Goal: Information Seeking & Learning: Learn about a topic

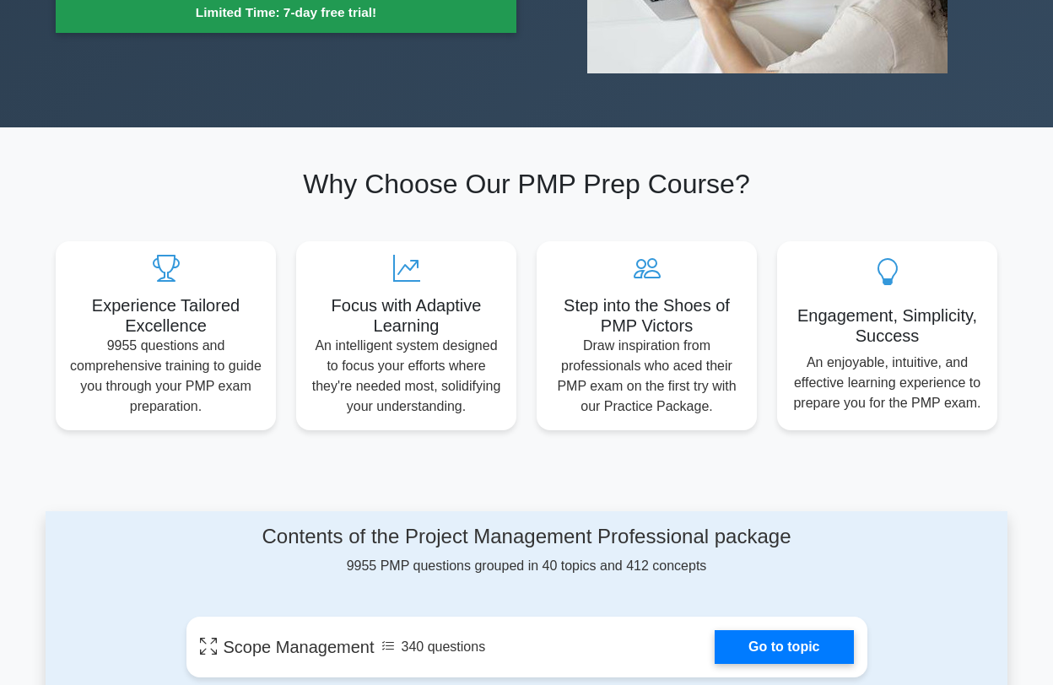
scroll to position [253, 0]
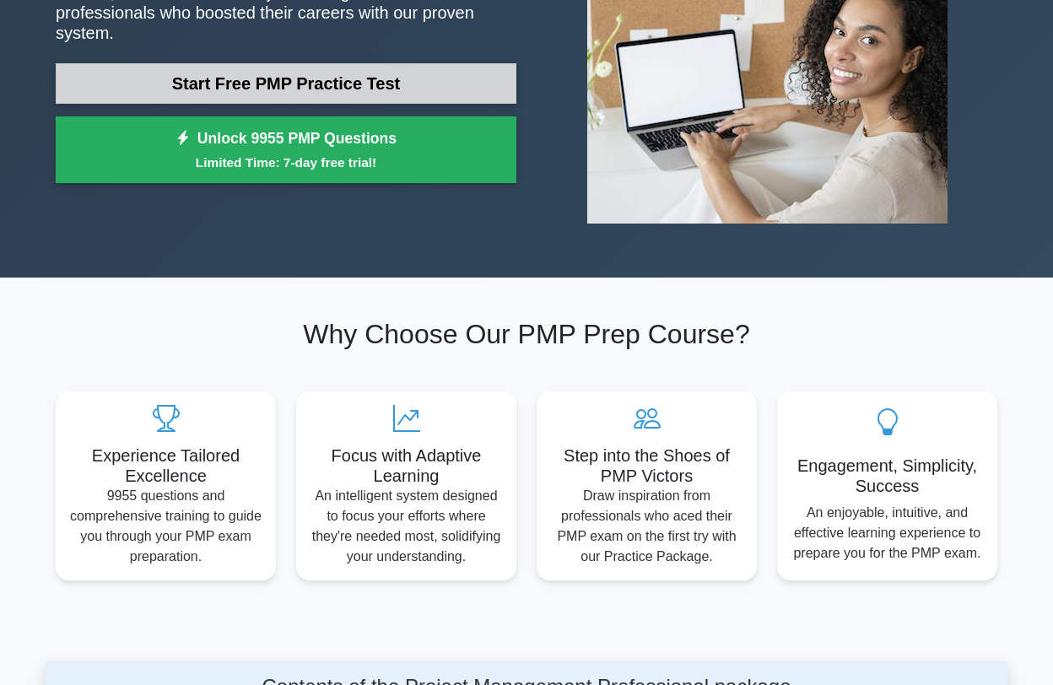
click at [331, 63] on link "Start Free PMP Practice Test" at bounding box center [286, 83] width 461 height 40
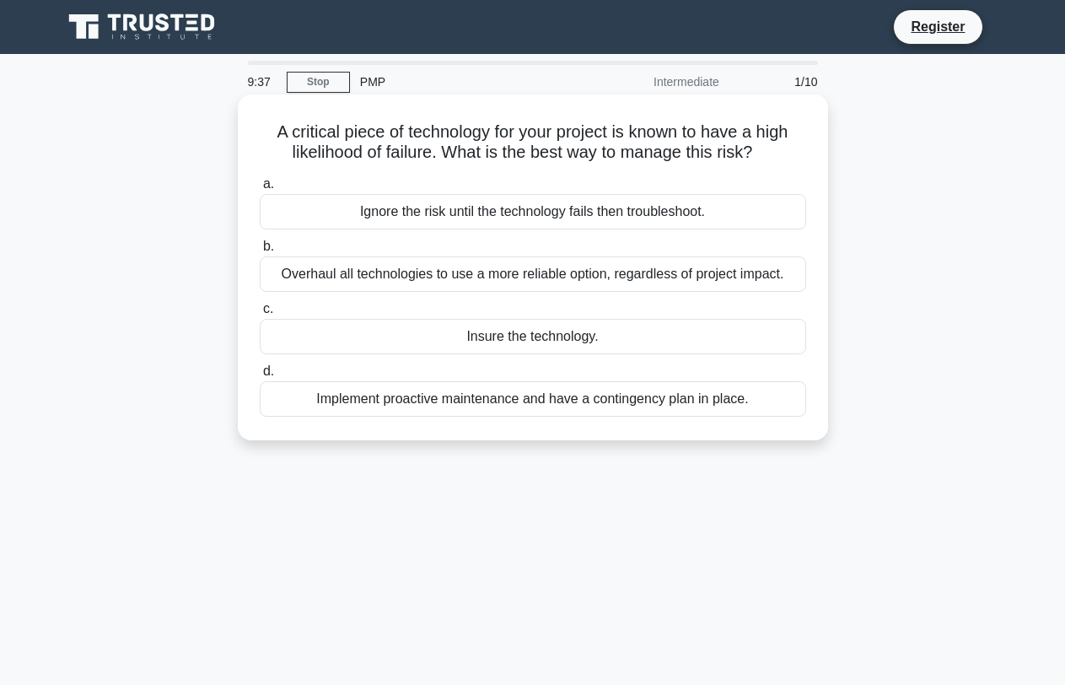
click at [550, 397] on div "Implement proactive maintenance and have a contingency plan in place." at bounding box center [533, 398] width 547 height 35
click at [260, 377] on input "d. Implement proactive maintenance and have a contingency plan in place." at bounding box center [260, 371] width 0 height 11
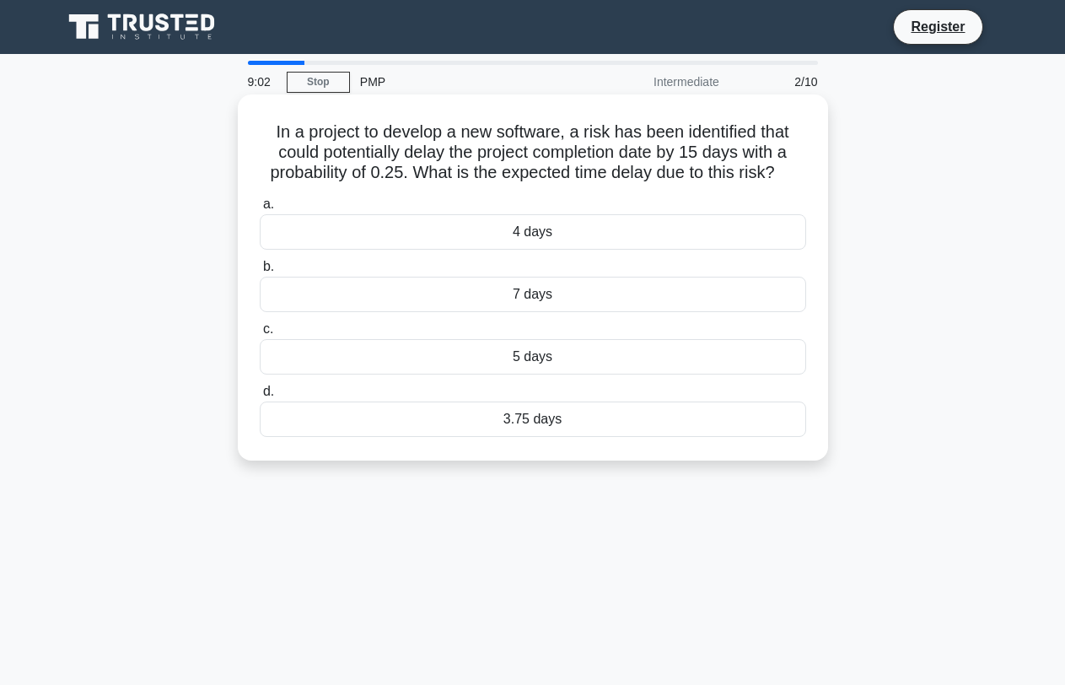
click at [509, 415] on div "3.75 days" at bounding box center [533, 419] width 547 height 35
click at [260, 397] on input "d. 3.75 days" at bounding box center [260, 391] width 0 height 11
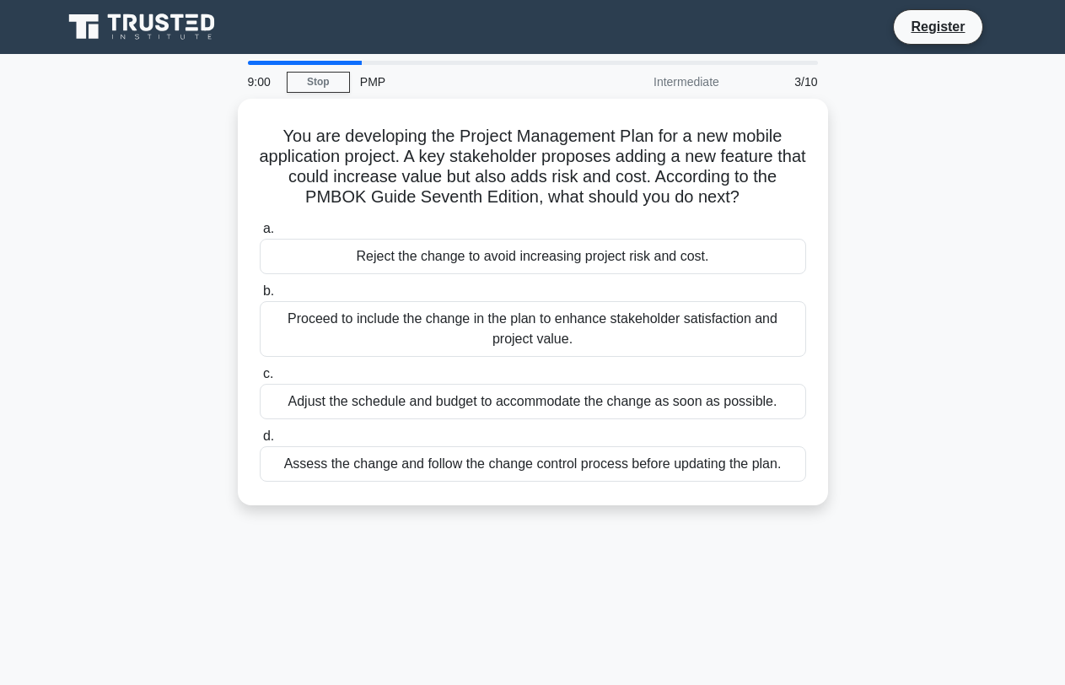
click at [865, 204] on div "You are developing the Project Management Plan for a new mobile application pro…" at bounding box center [533, 312] width 962 height 427
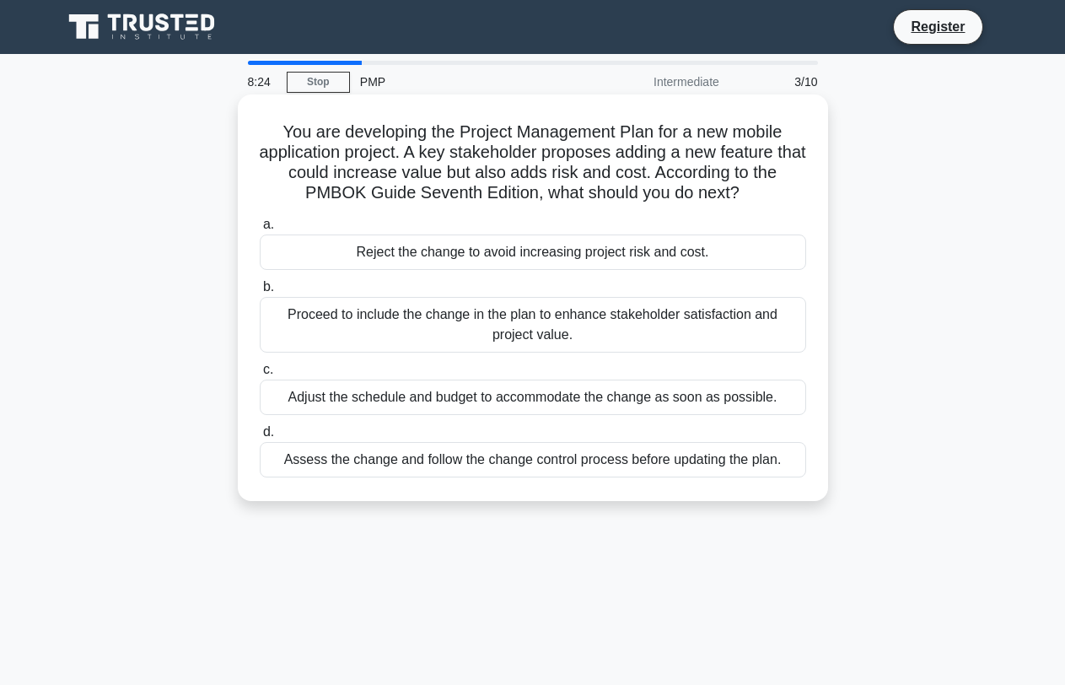
click at [604, 460] on div "Assess the change and follow the change control process before updating the pla…" at bounding box center [533, 459] width 547 height 35
click at [260, 438] on input "d. Assess the change and follow the change control process before updating the …" at bounding box center [260, 432] width 0 height 11
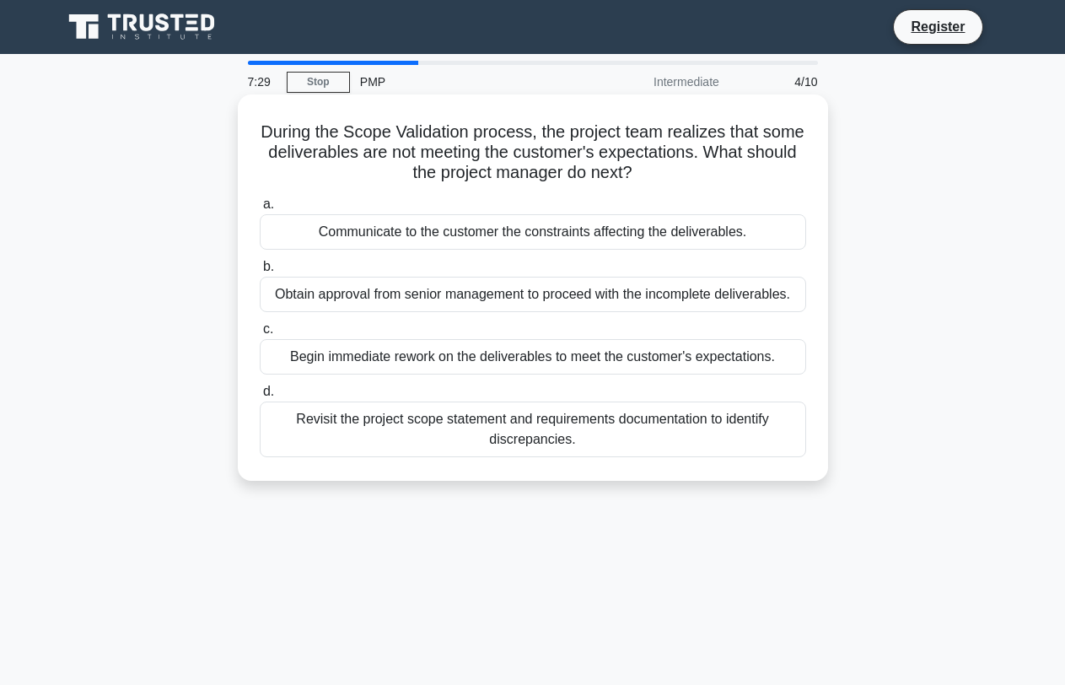
click at [628, 413] on div "Revisit the project scope statement and requirements documentation to identify …" at bounding box center [533, 430] width 547 height 56
click at [260, 397] on input "d. Revisit the project scope statement and requirements documentation to identi…" at bounding box center [260, 391] width 0 height 11
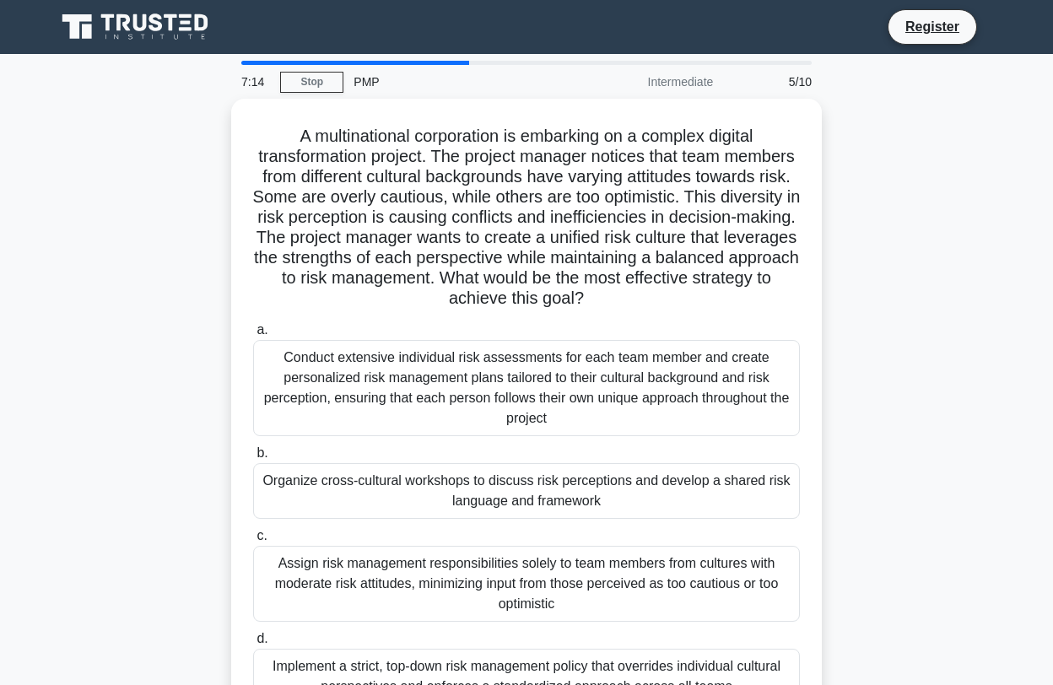
click at [899, 169] on div "A multinational corporation is embarking on a complex digital transformation pr…" at bounding box center [527, 424] width 962 height 650
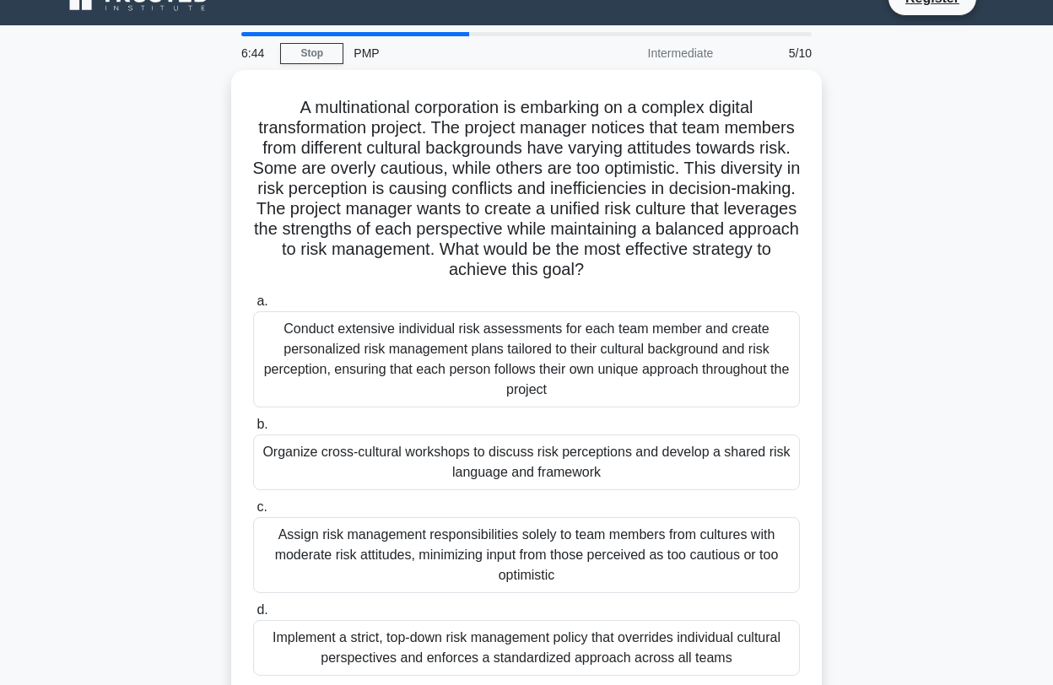
scroll to position [45, 0]
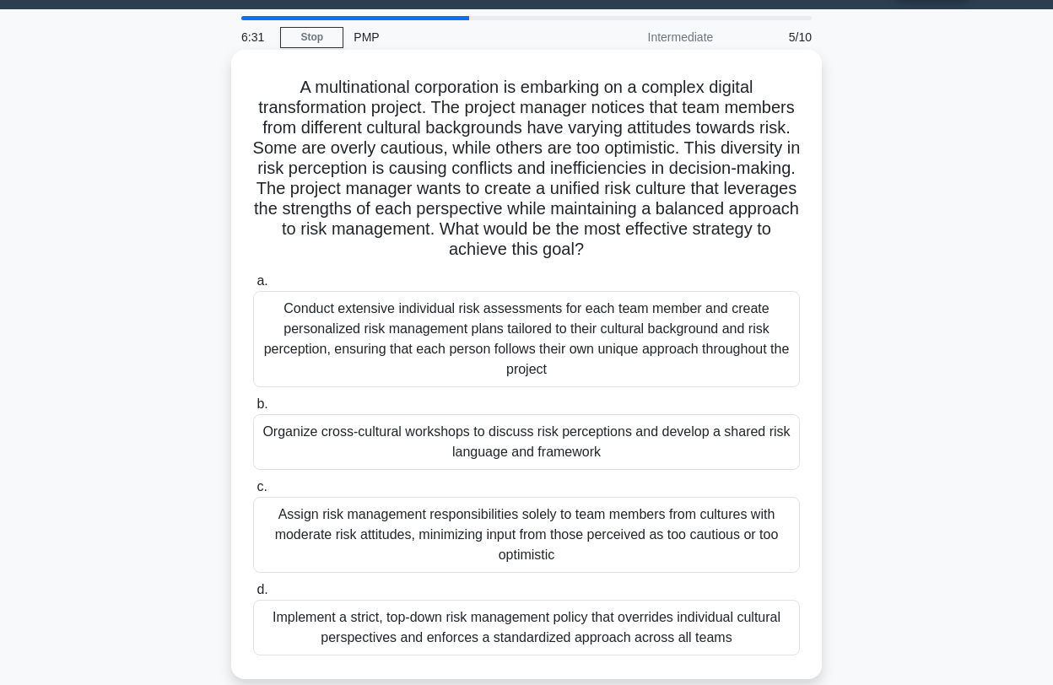
click at [461, 427] on div "Organize cross-cultural workshops to discuss risk perceptions and develop a sha…" at bounding box center [526, 442] width 547 height 56
click at [253, 410] on input "b. Organize cross-cultural workshops to discuss risk perceptions and develop a …" at bounding box center [253, 404] width 0 height 11
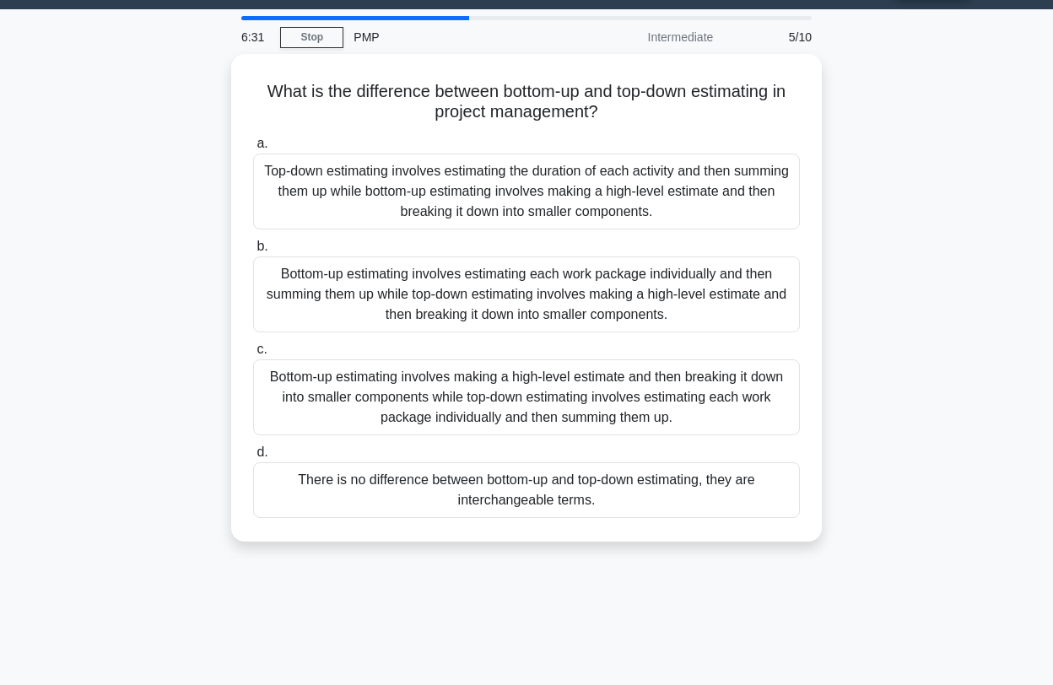
scroll to position [0, 0]
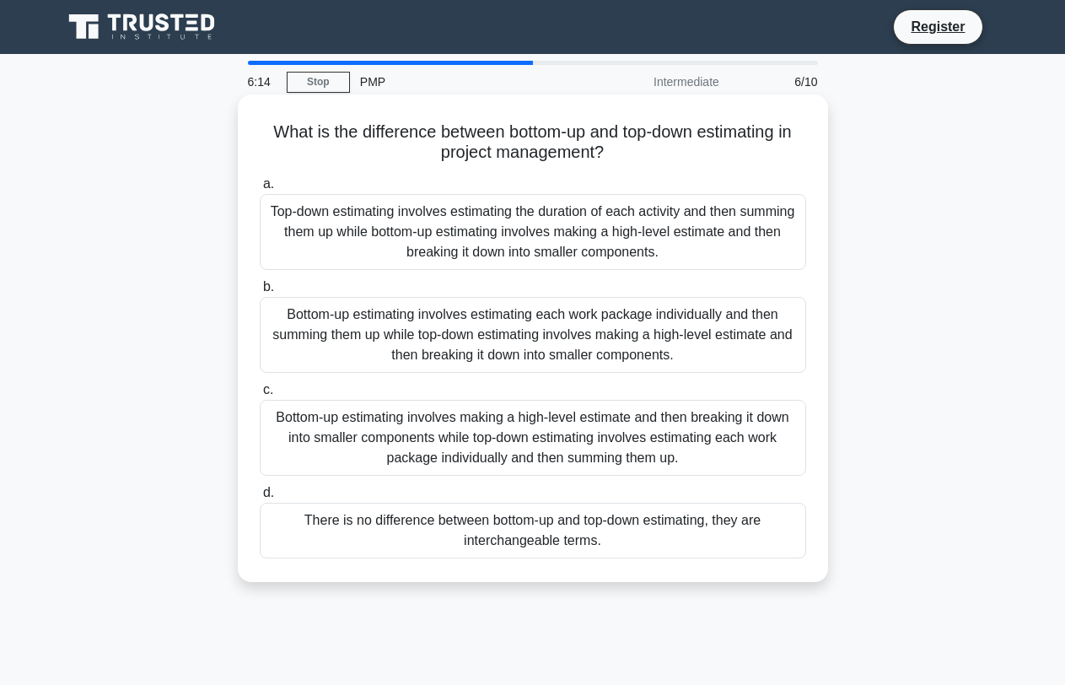
click at [691, 343] on div "Bottom-up estimating involves estimating each work package individually and the…" at bounding box center [533, 335] width 547 height 76
click at [260, 293] on input "b. Bottom-up estimating involves estimating each work package individually and …" at bounding box center [260, 287] width 0 height 11
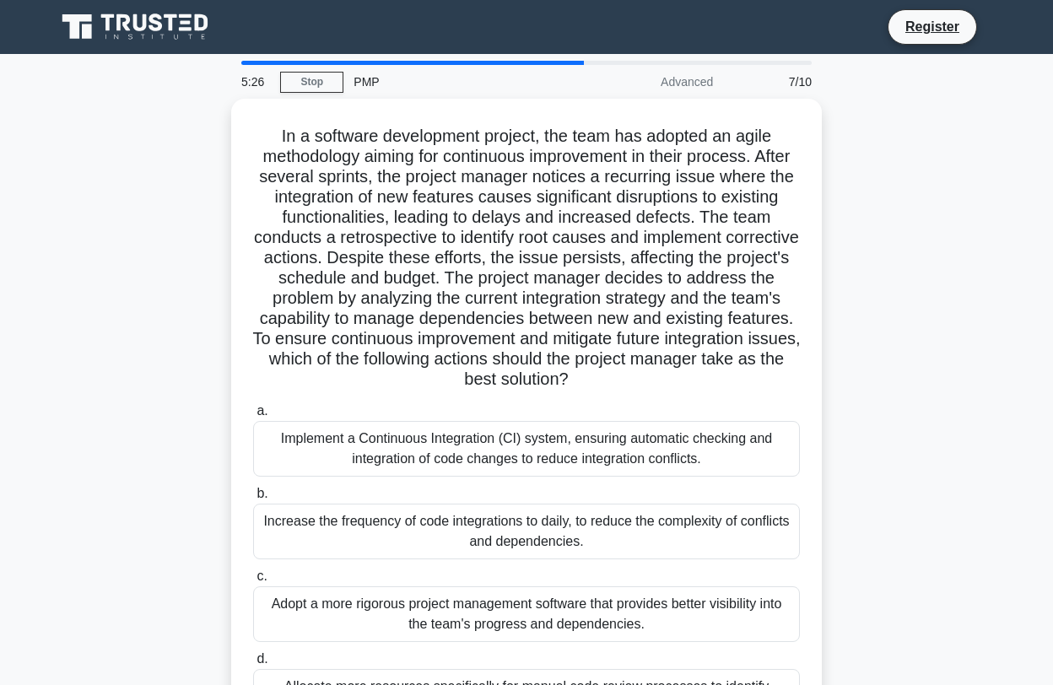
click at [855, 151] on div "In a software development project, the team has adopted an agile methodology ai…" at bounding box center [527, 434] width 962 height 670
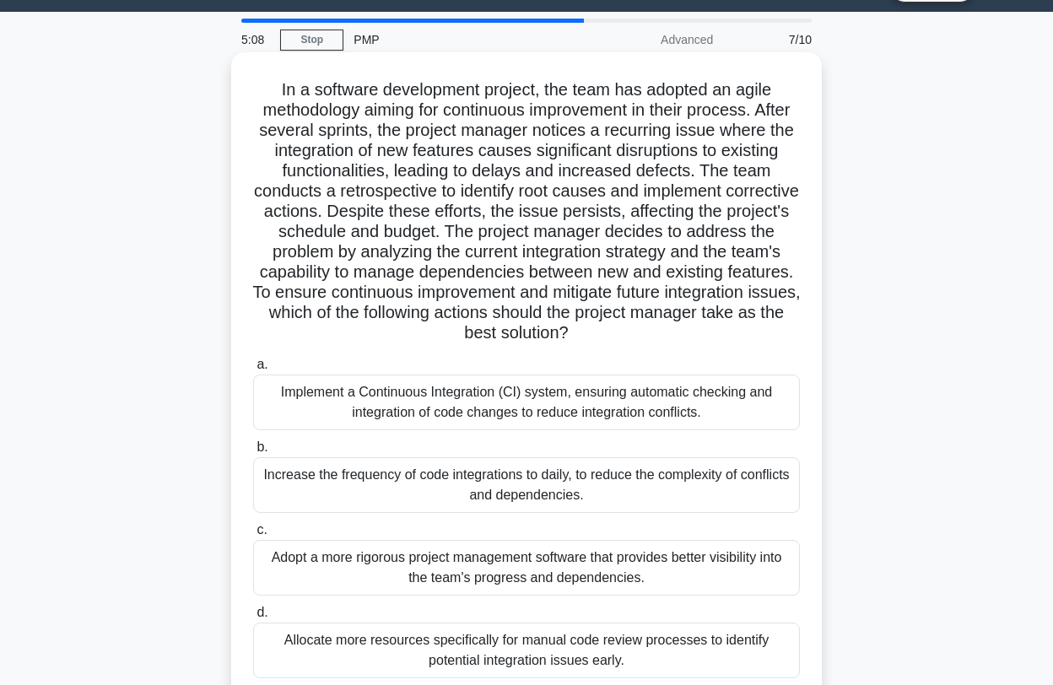
scroll to position [65, 0]
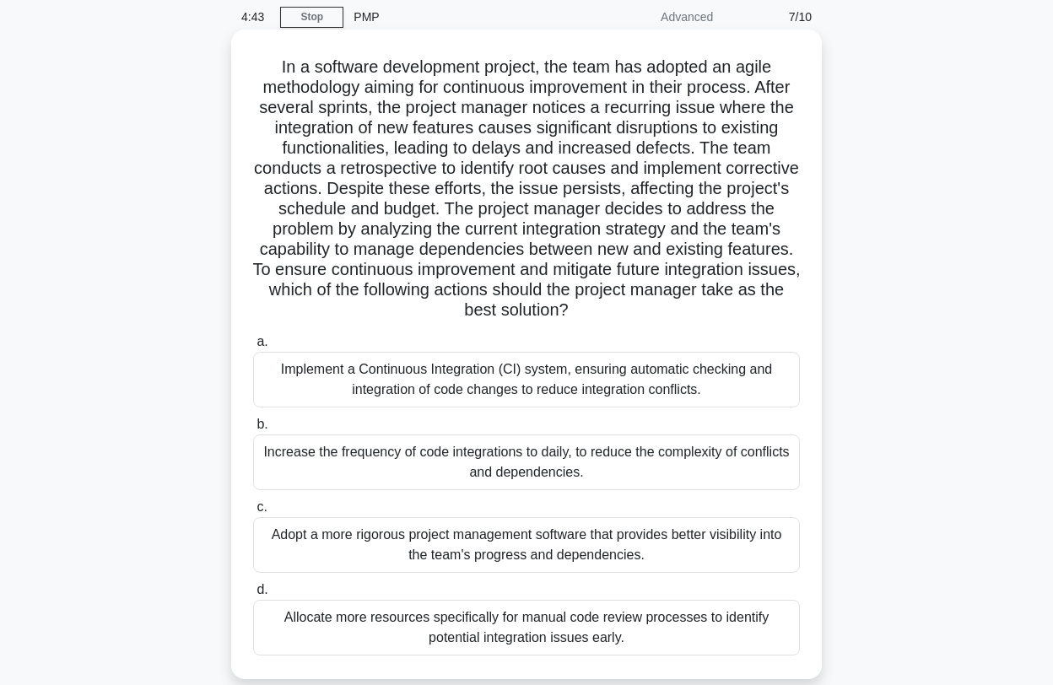
click at [591, 368] on div "Implement a Continuous Integration (CI) system, ensuring automatic checking and…" at bounding box center [526, 380] width 547 height 56
click at [253, 348] on input "a. Implement a Continuous Integration (CI) system, ensuring automatic checking …" at bounding box center [253, 342] width 0 height 11
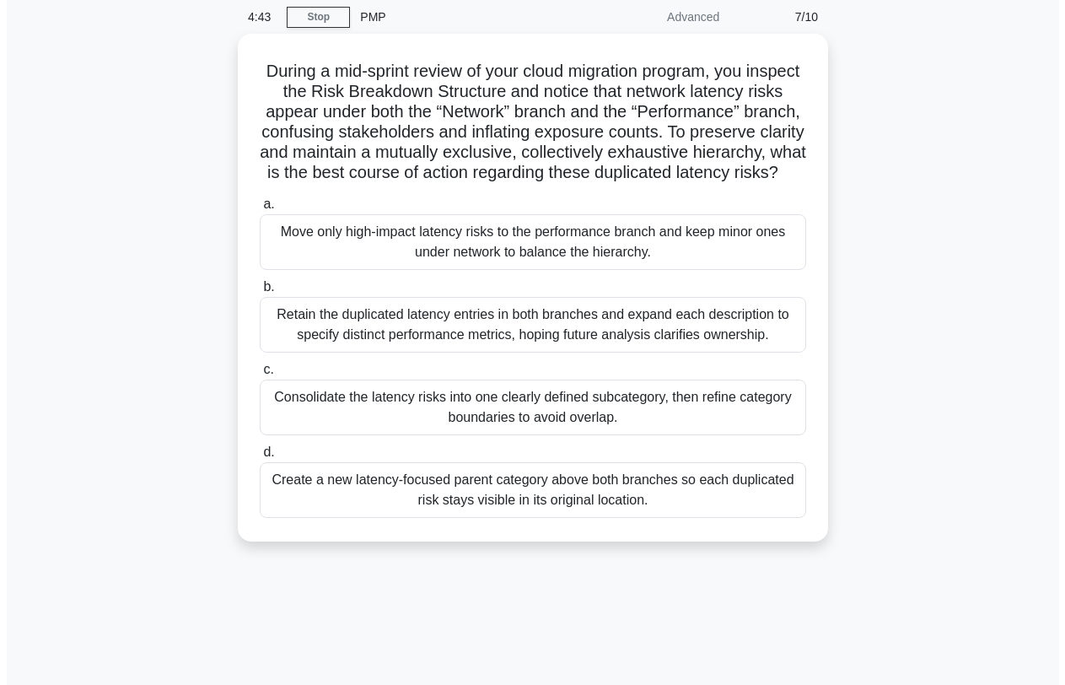
scroll to position [0, 0]
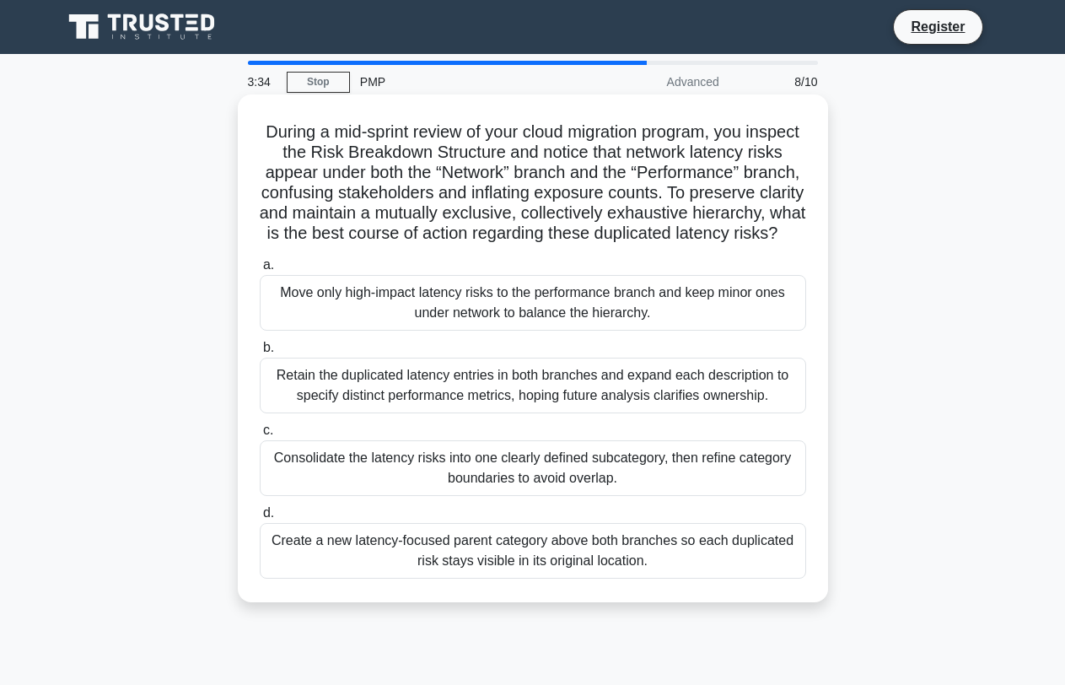
click at [601, 472] on div "Consolidate the latency risks into one clearly defined subcategory, then refine…" at bounding box center [533, 468] width 547 height 56
click at [260, 436] on input "c. Consolidate the latency risks into one clearly defined subcategory, then ref…" at bounding box center [260, 430] width 0 height 11
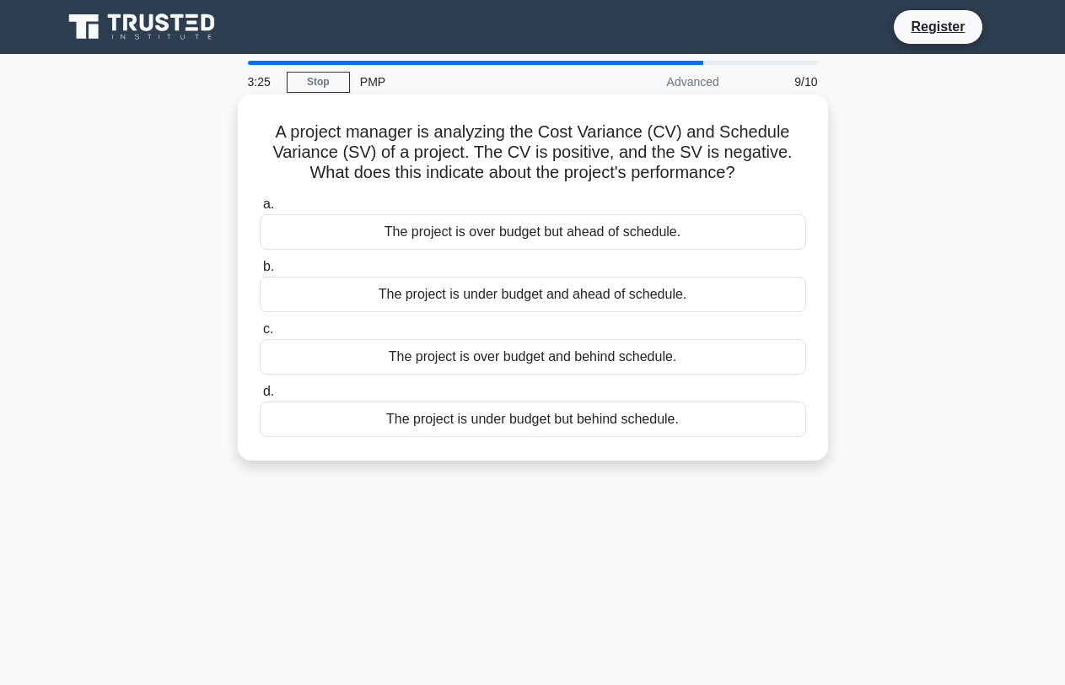
drag, startPoint x: 275, startPoint y: 124, endPoint x: 758, endPoint y: 168, distance: 485.4
click at [758, 168] on h5 "A project manager is analyzing the Cost Variance (CV) and Schedule Variance (SV…" at bounding box center [533, 152] width 550 height 62
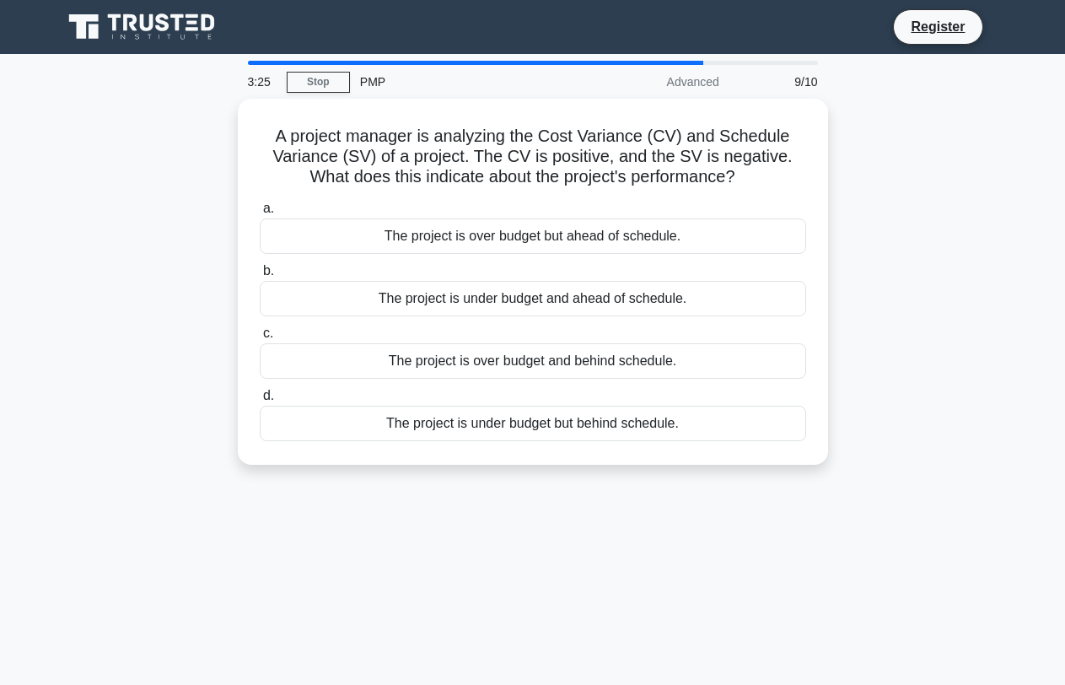
copy h5 "A project manager is analyzing the Cost Variance (CV) and Schedule Variance (SV…"
click at [864, 278] on div "A project manager is analyzing the Cost Variance (CV) and Schedule Variance (SV…" at bounding box center [533, 292] width 962 height 386
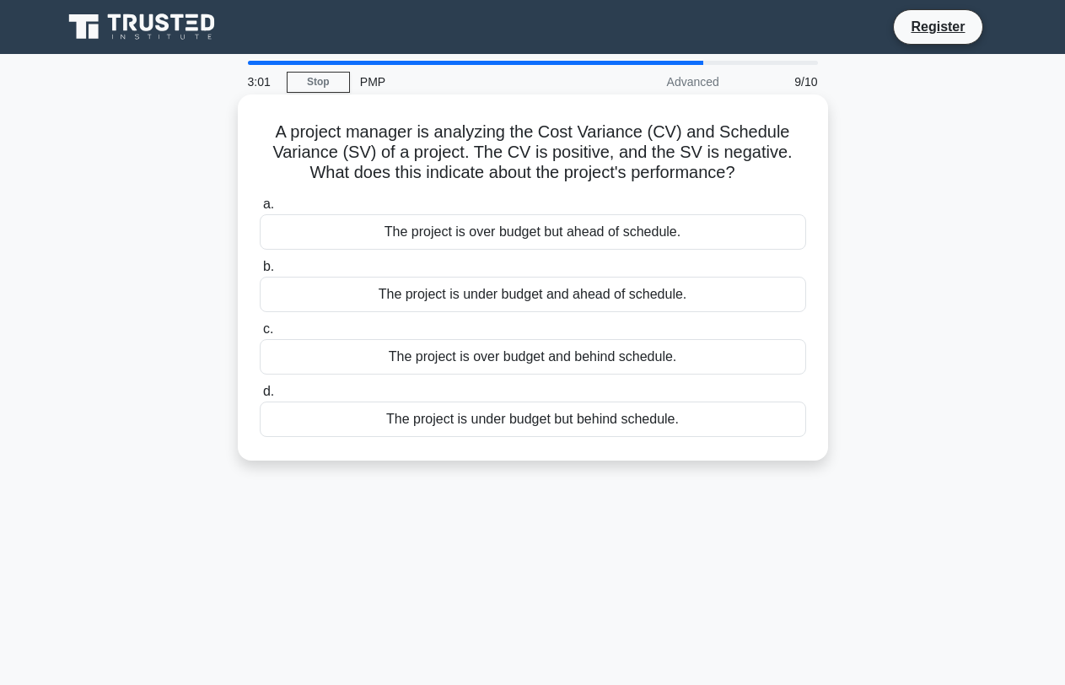
click at [673, 411] on div "The project is under budget but behind schedule." at bounding box center [533, 419] width 547 height 35
click at [260, 397] on input "d. The project is under budget but behind schedule." at bounding box center [260, 391] width 0 height 11
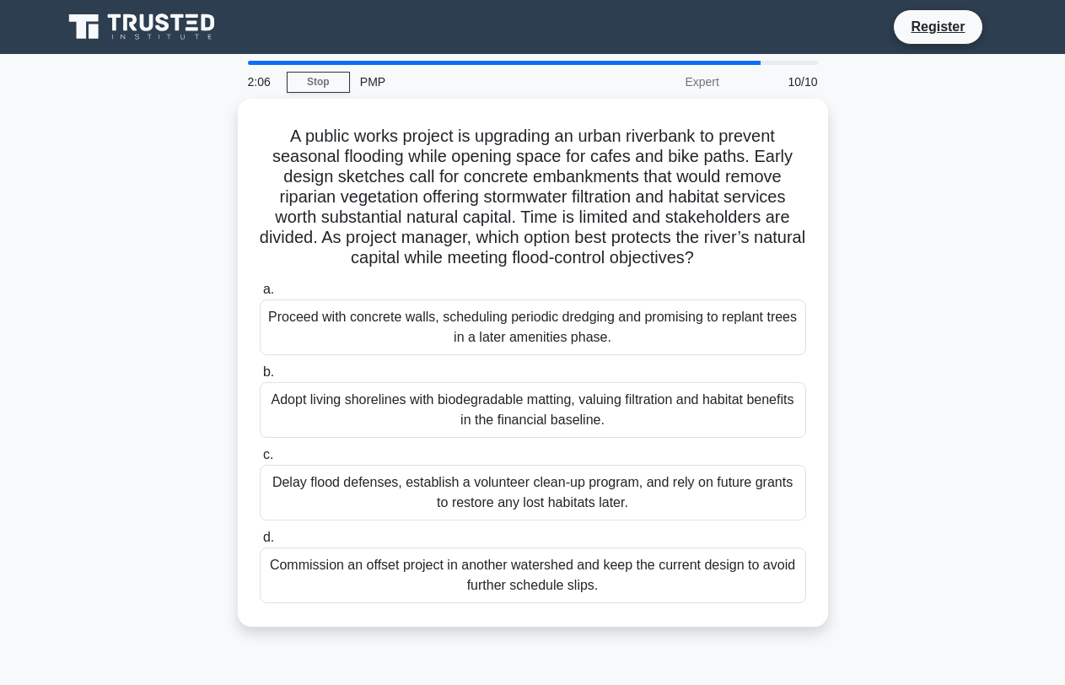
click at [844, 322] on div "A public works project is upgrading an urban riverbank to prevent seasonal floo…" at bounding box center [533, 373] width 962 height 548
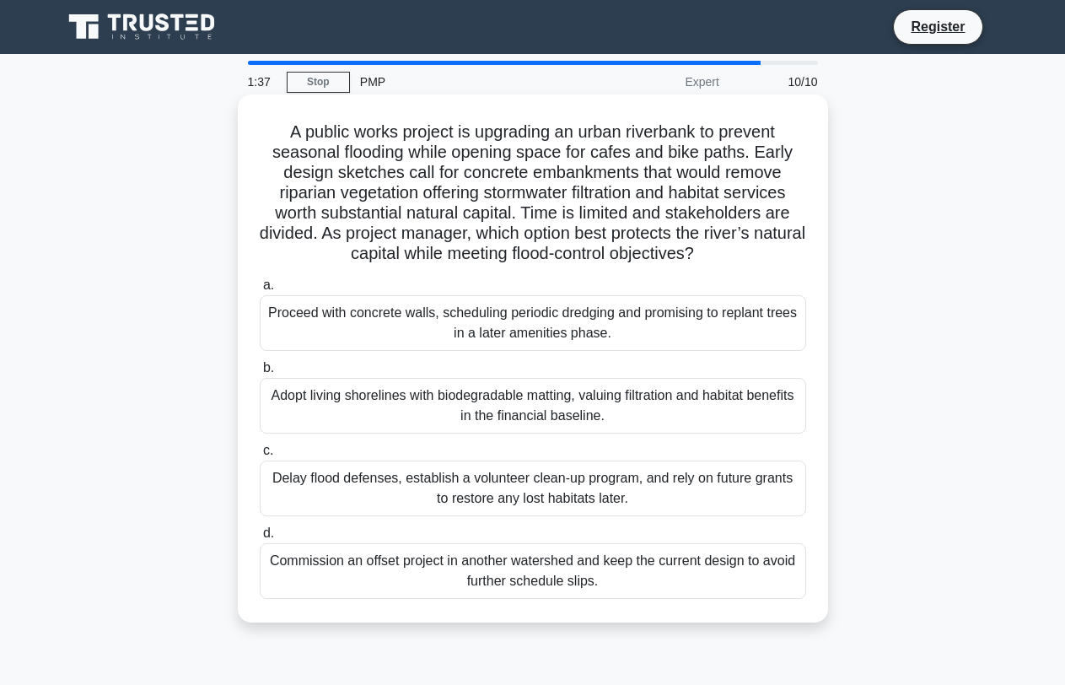
click at [625, 401] on div "Adopt living shorelines with biodegradable matting, valuing filtration and habi…" at bounding box center [533, 406] width 547 height 56
click at [260, 374] on input "b. Adopt living shorelines with biodegradable matting, valuing filtration and h…" at bounding box center [260, 368] width 0 height 11
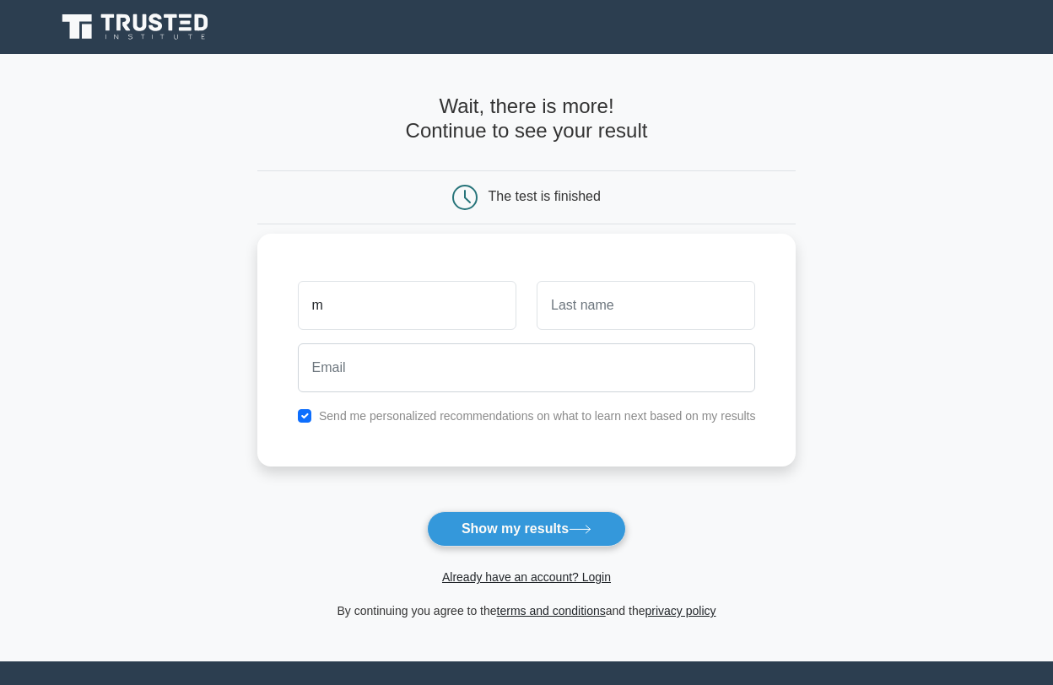
type input "m"
click at [622, 309] on input "text" at bounding box center [646, 305] width 218 height 49
type input "b"
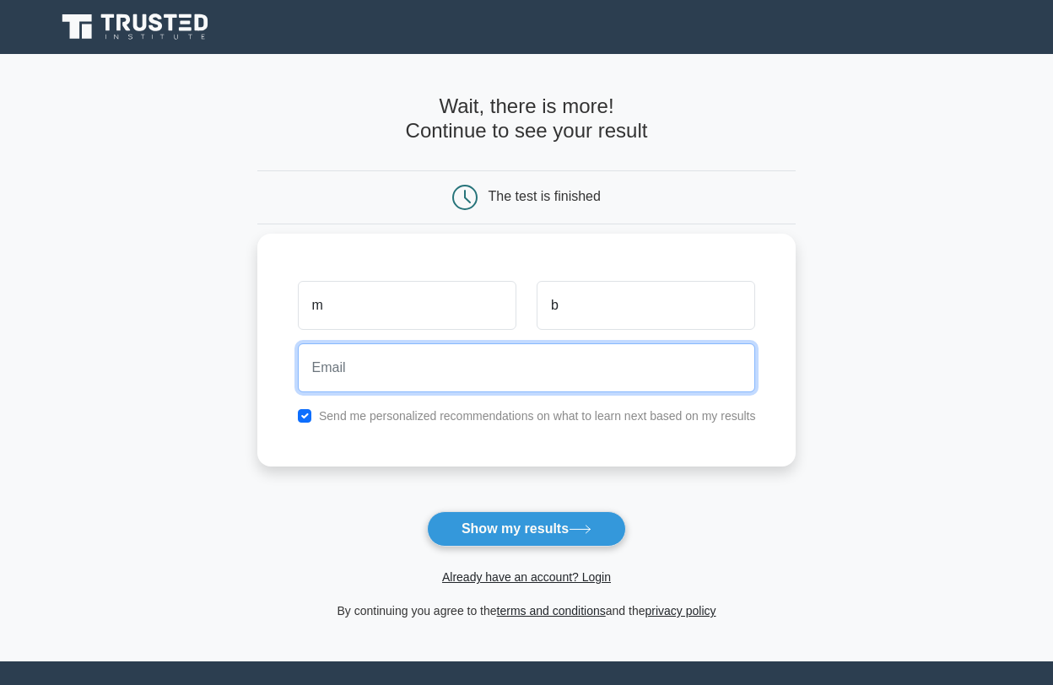
click at [380, 369] on input "email" at bounding box center [527, 367] width 458 height 49
type input "m@hotmail.com"
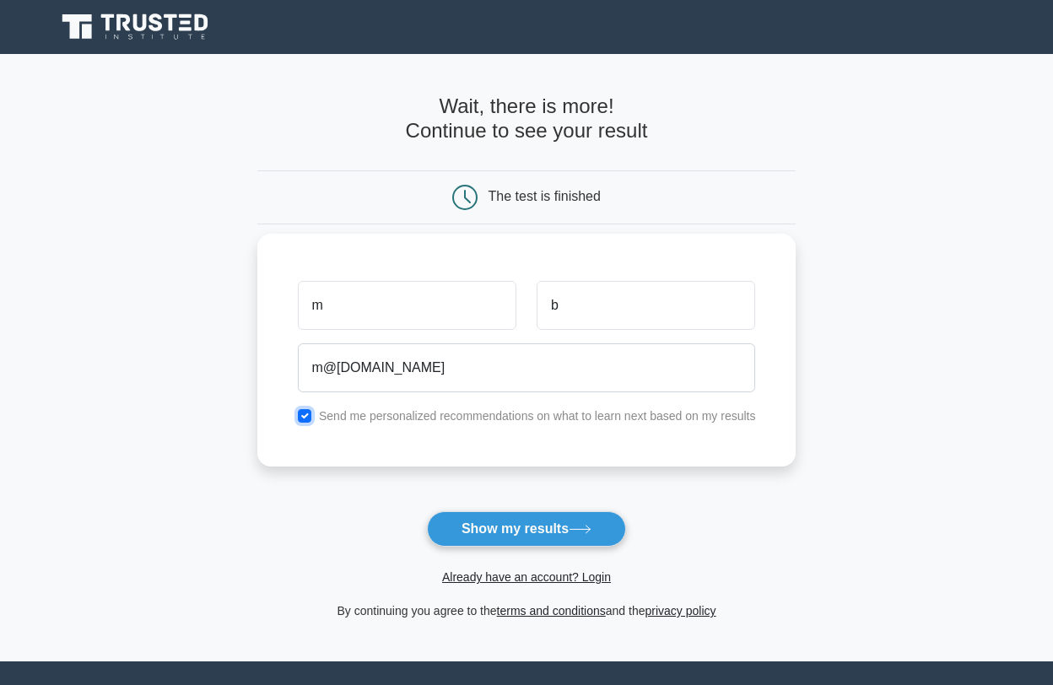
click at [310, 409] on input "checkbox" at bounding box center [304, 415] width 13 height 13
checkbox input "false"
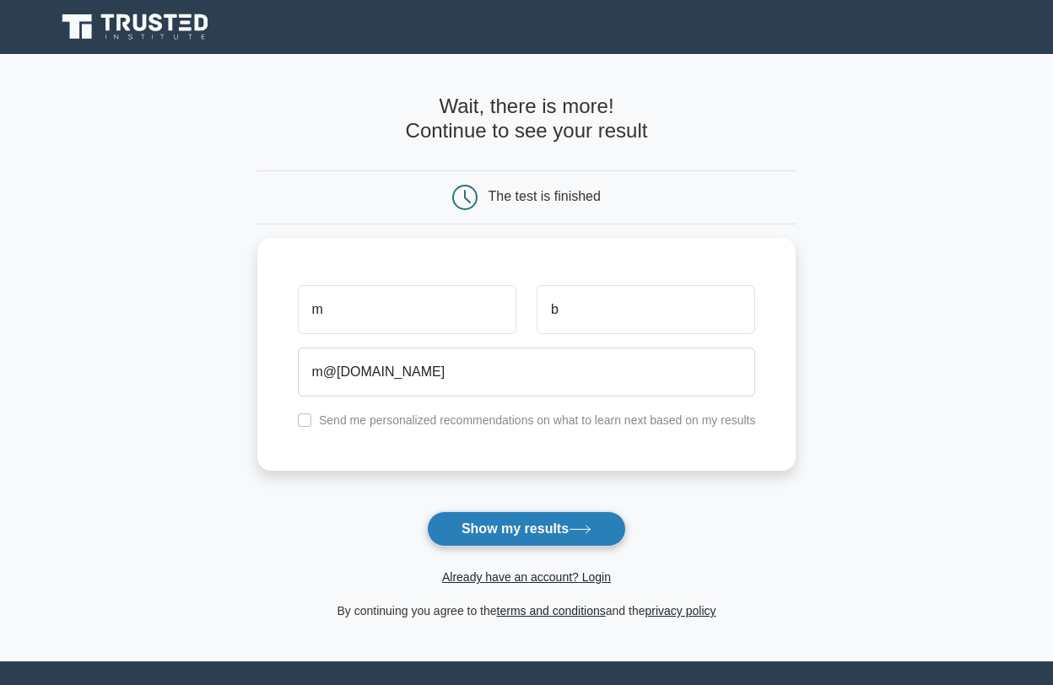
click at [554, 511] on button "Show my results" at bounding box center [526, 528] width 199 height 35
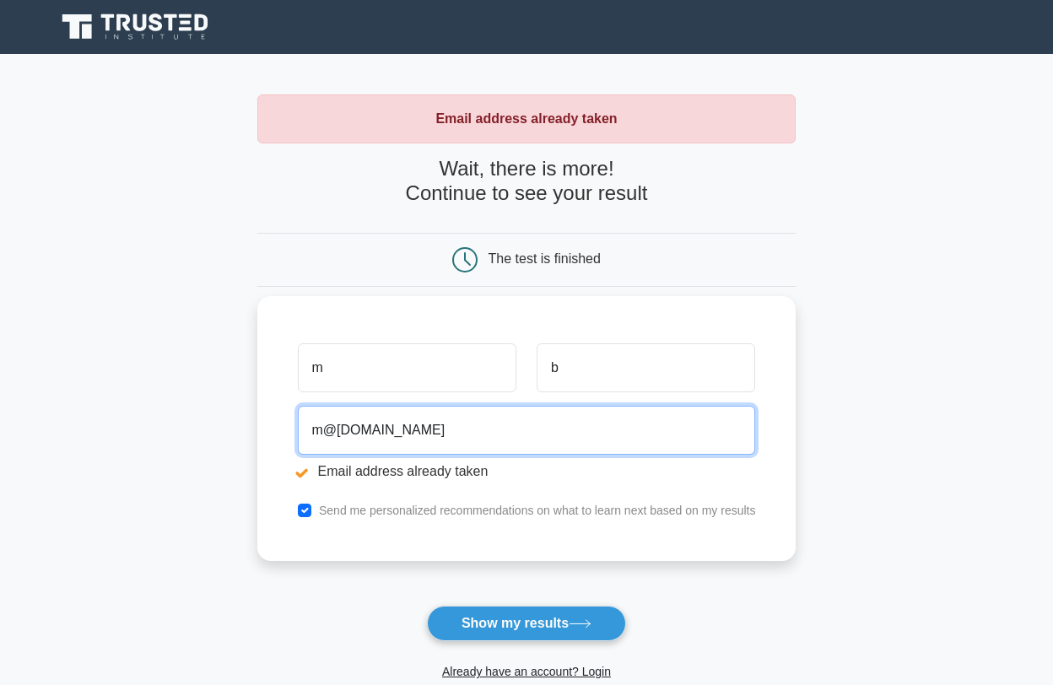
click at [326, 423] on input "m@hotmail.com" at bounding box center [527, 430] width 458 height 49
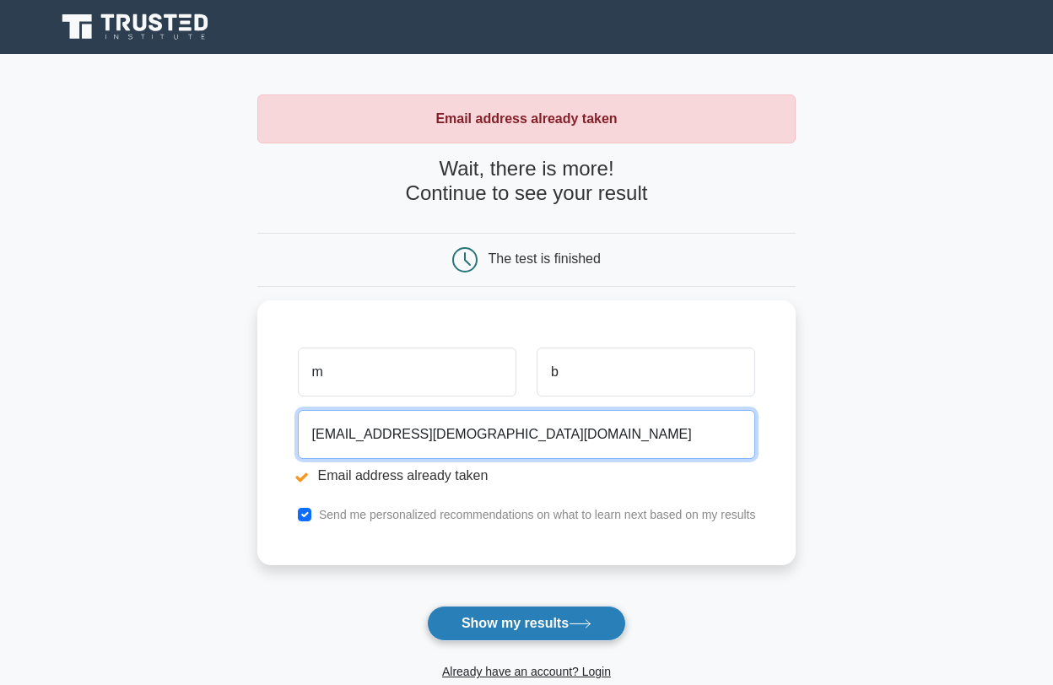
type input "man123@hotmail.com"
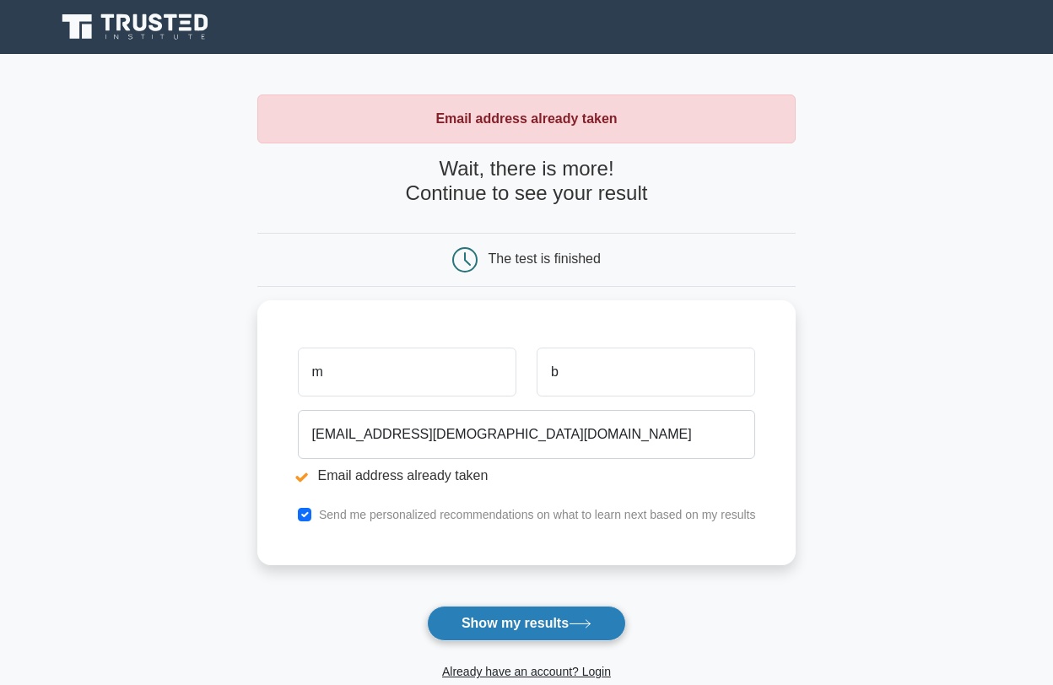
click at [516, 606] on button "Show my results" at bounding box center [526, 623] width 199 height 35
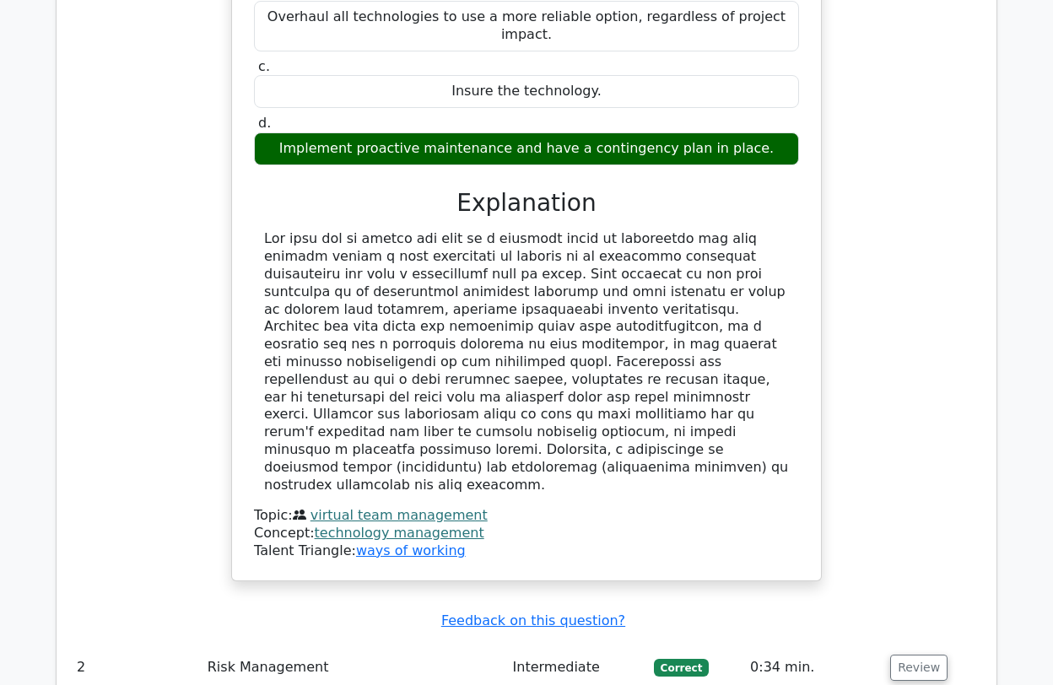
scroll to position [1772, 0]
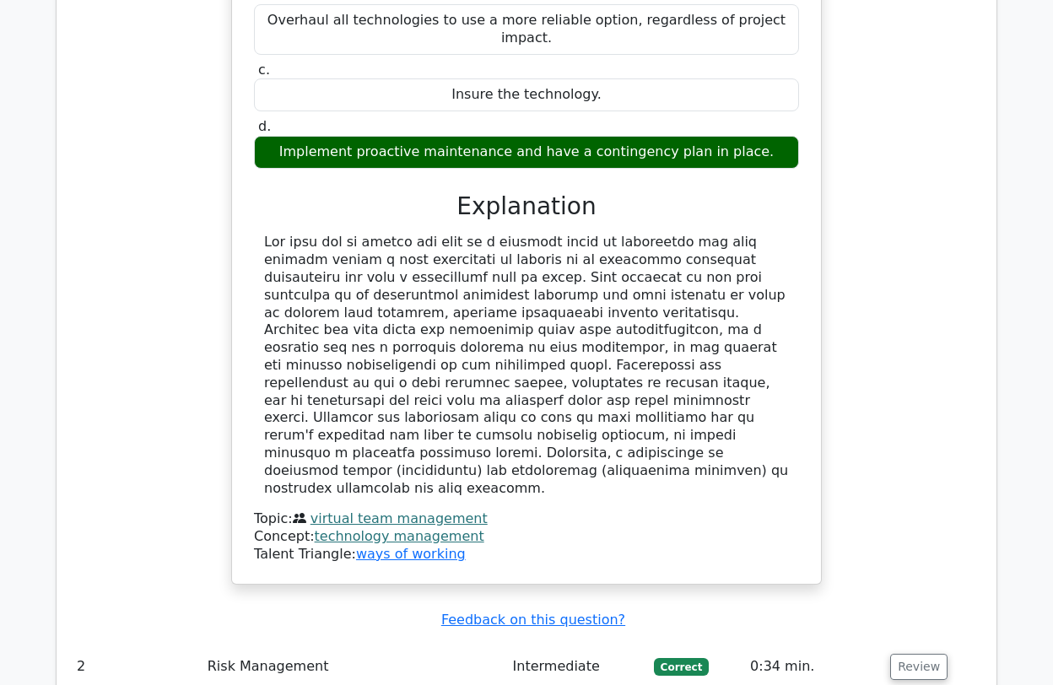
click at [423, 643] on td "Risk Management" at bounding box center [353, 667] width 305 height 48
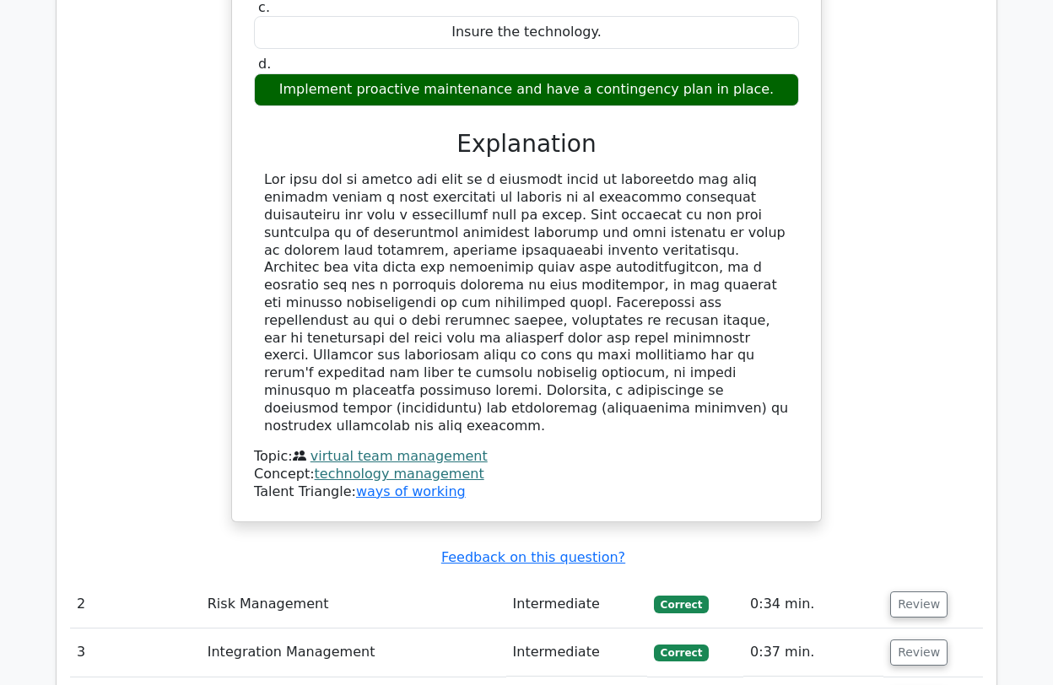
scroll to position [1940, 0]
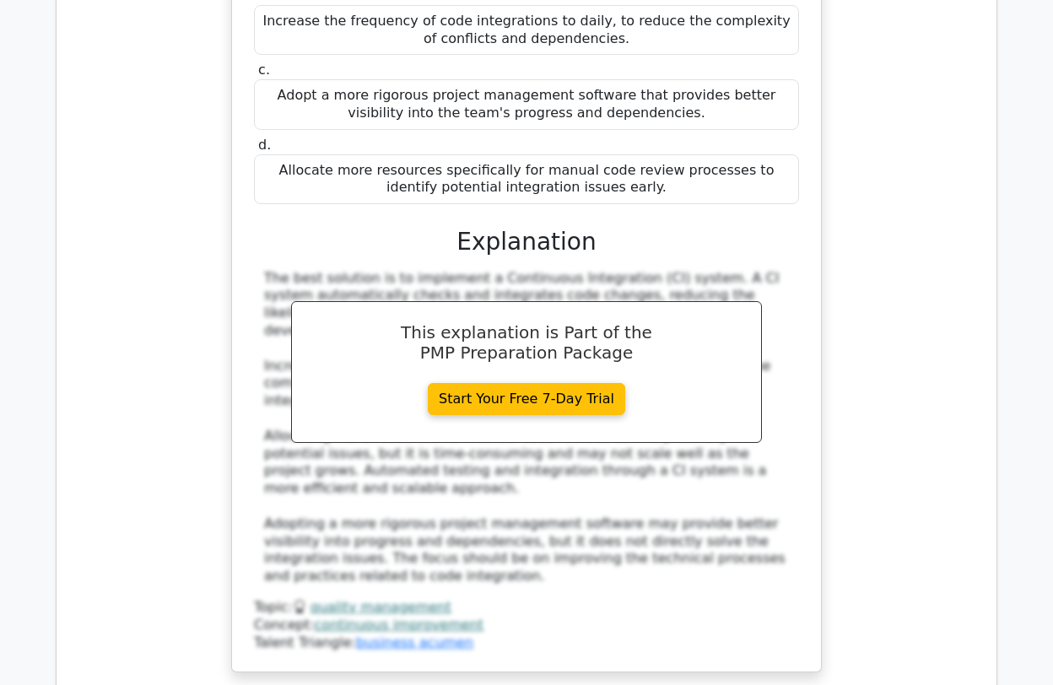
scroll to position [3374, 0]
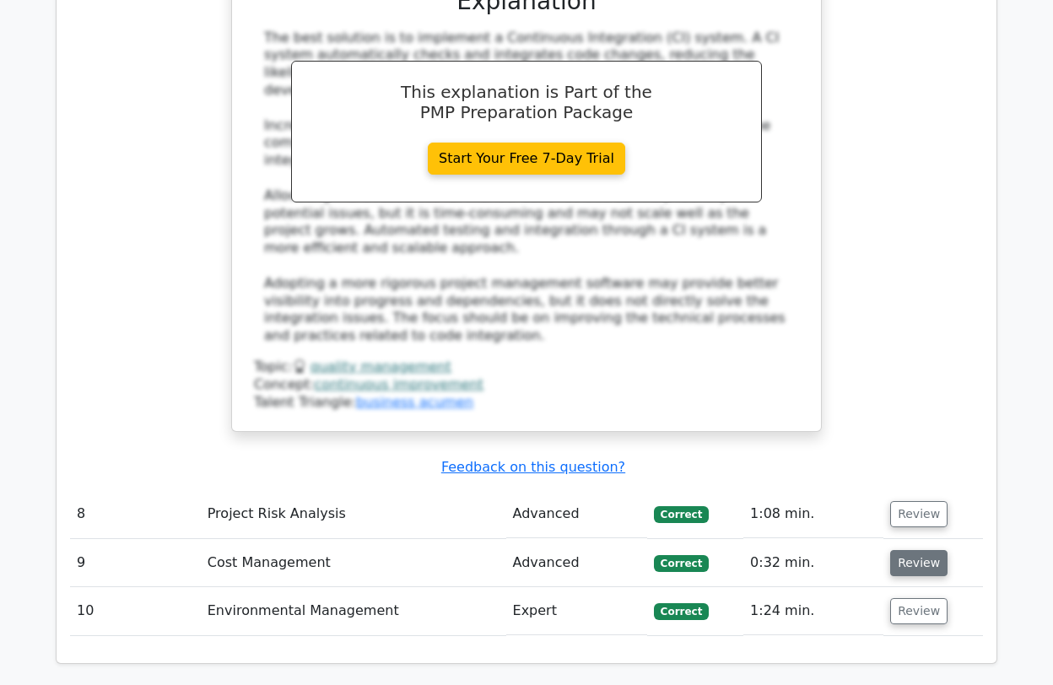
click at [915, 550] on button "Review" at bounding box center [918, 563] width 57 height 26
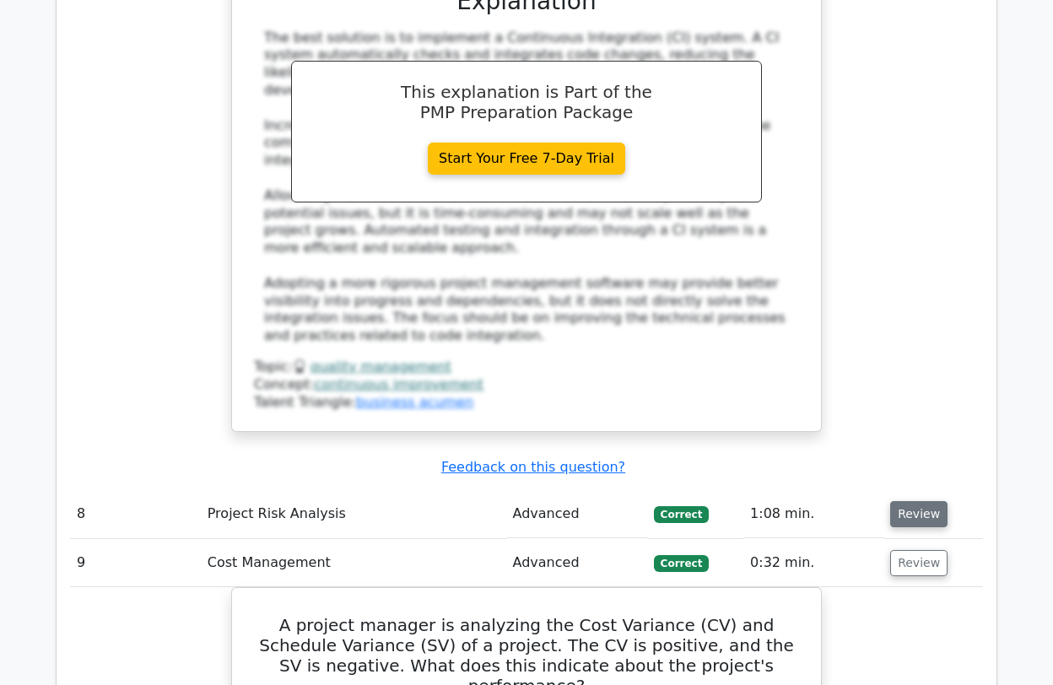
click at [905, 501] on button "Review" at bounding box center [918, 514] width 57 height 26
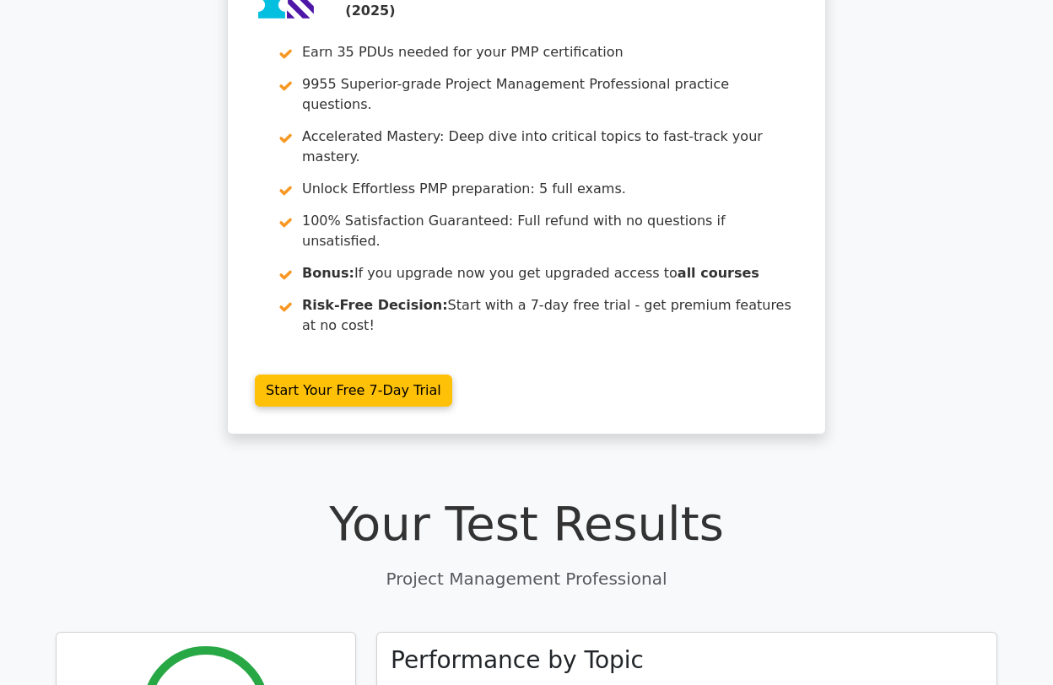
scroll to position [337, 0]
